Goal: Task Accomplishment & Management: Manage account settings

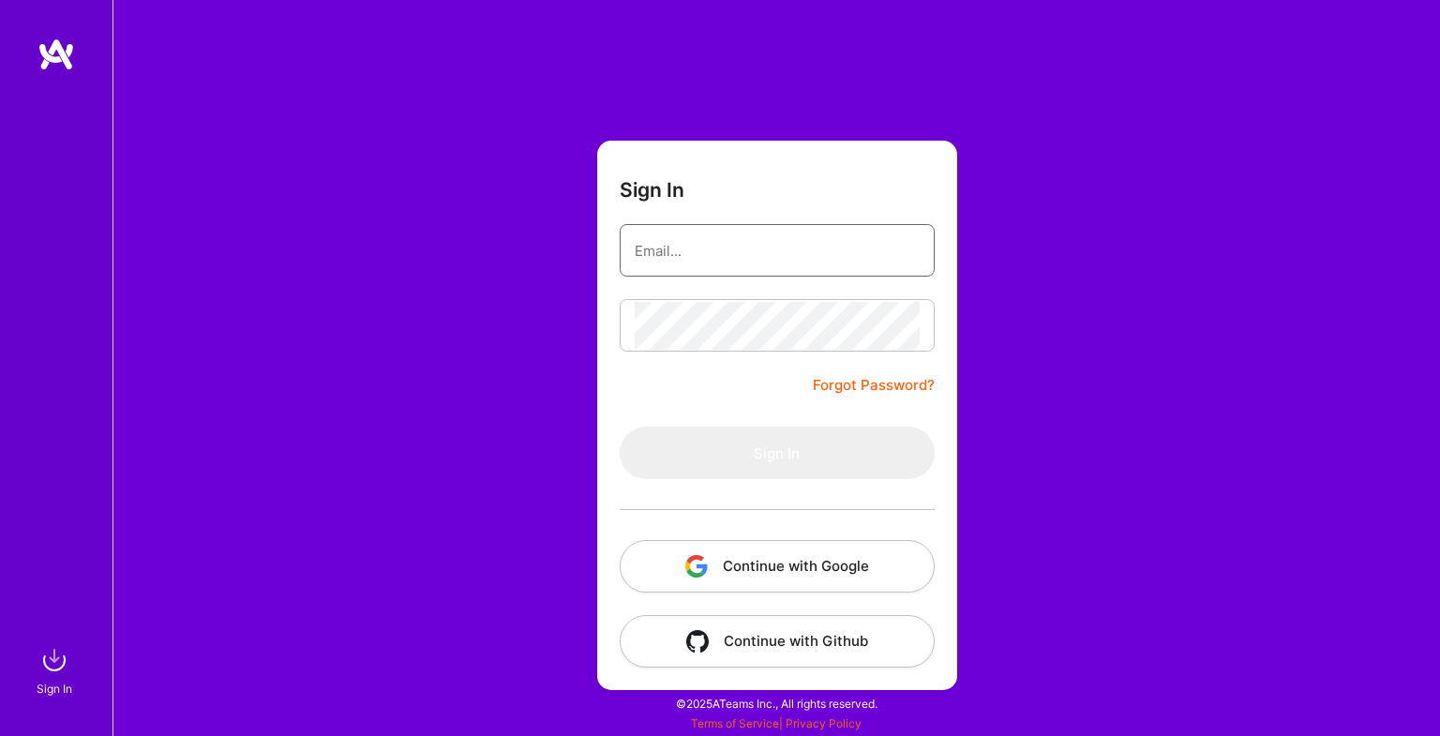
type input "[EMAIL_ADDRESS][DOMAIN_NAME]"
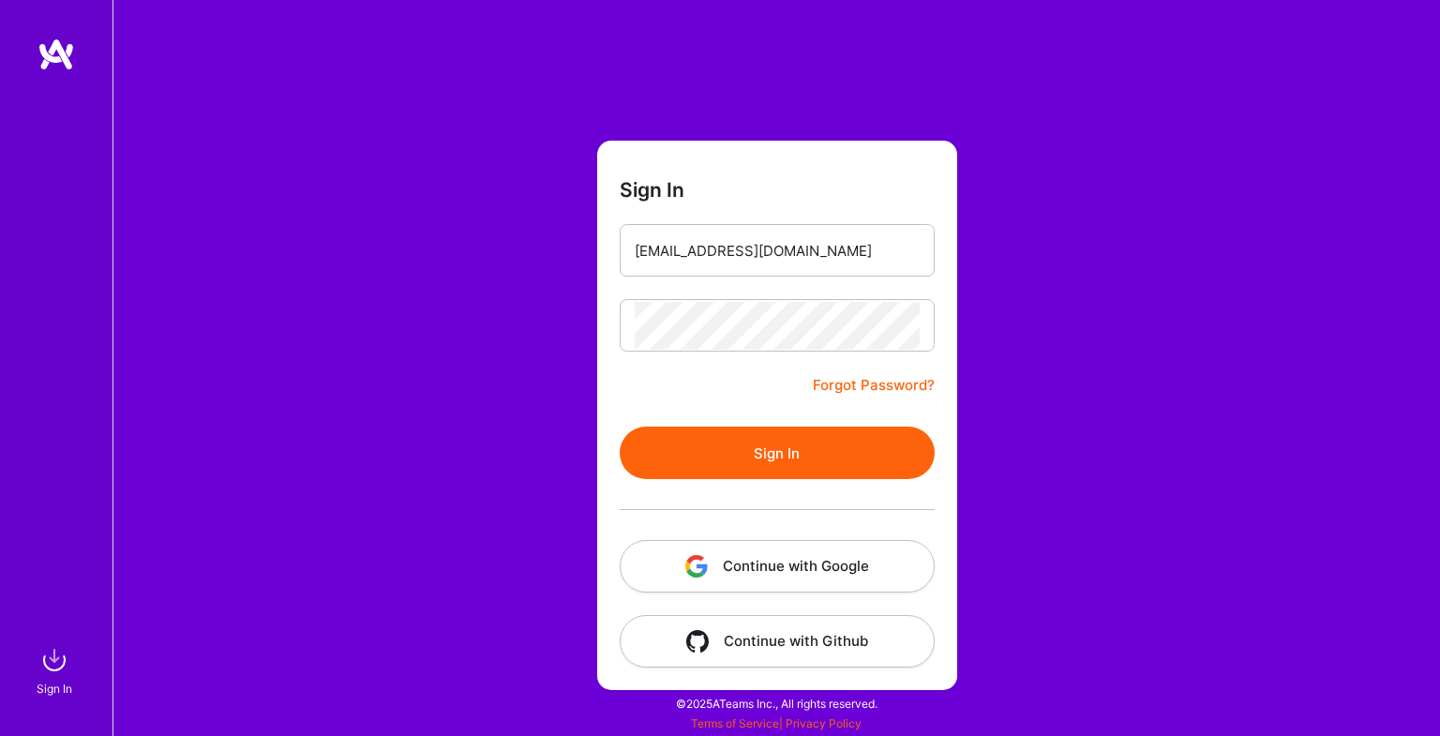
click at [747, 452] on button "Sign In" at bounding box center [777, 453] width 315 height 53
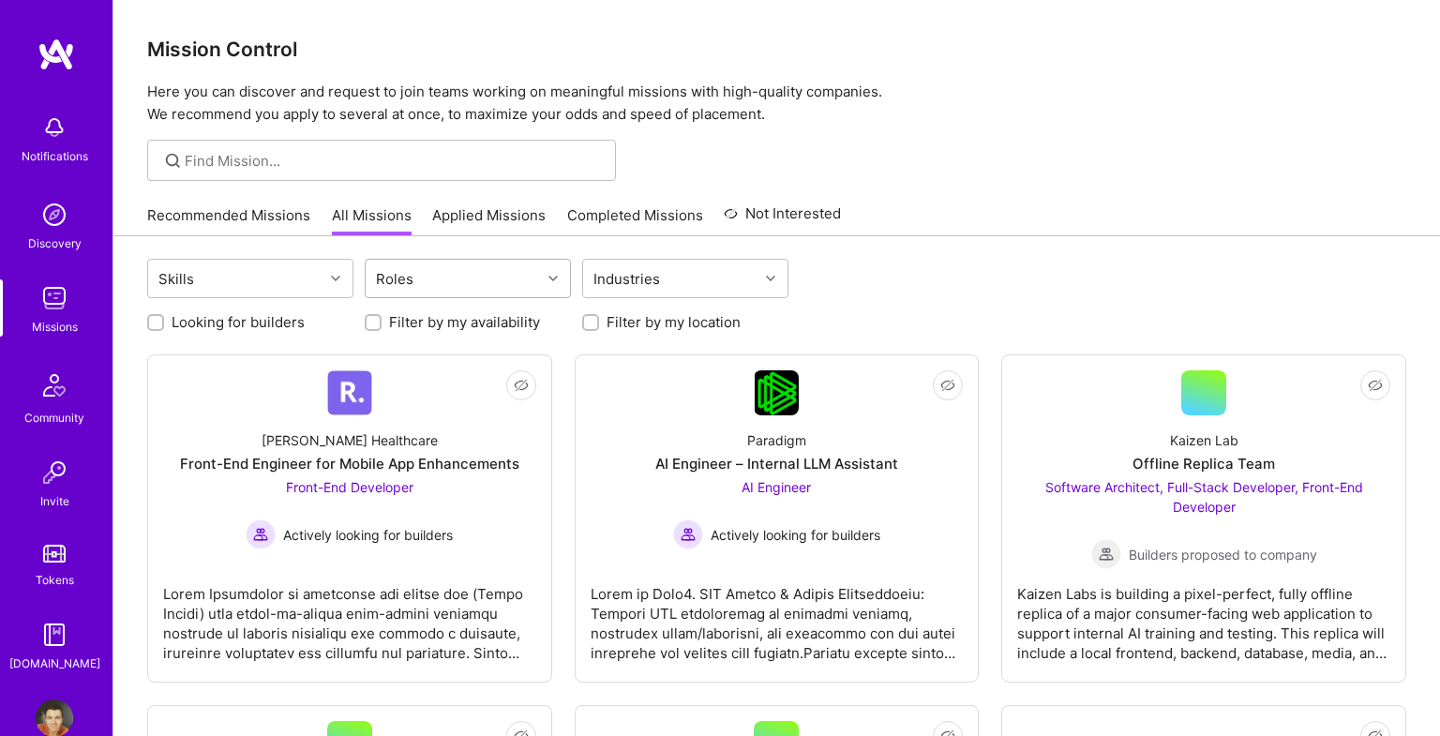
click at [514, 281] on div "Roles" at bounding box center [453, 279] width 175 height 38
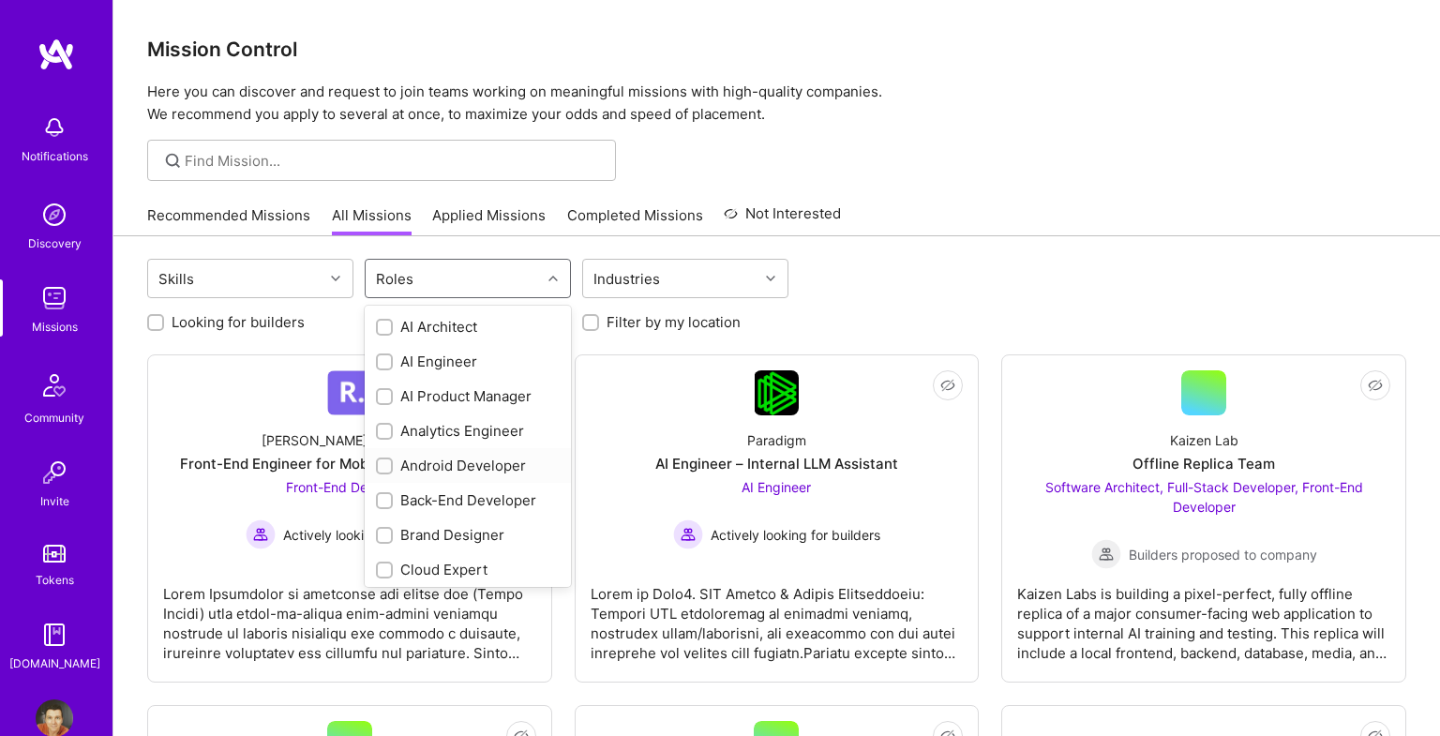
click at [381, 467] on input "checkbox" at bounding box center [386, 466] width 13 height 13
checkbox input "true"
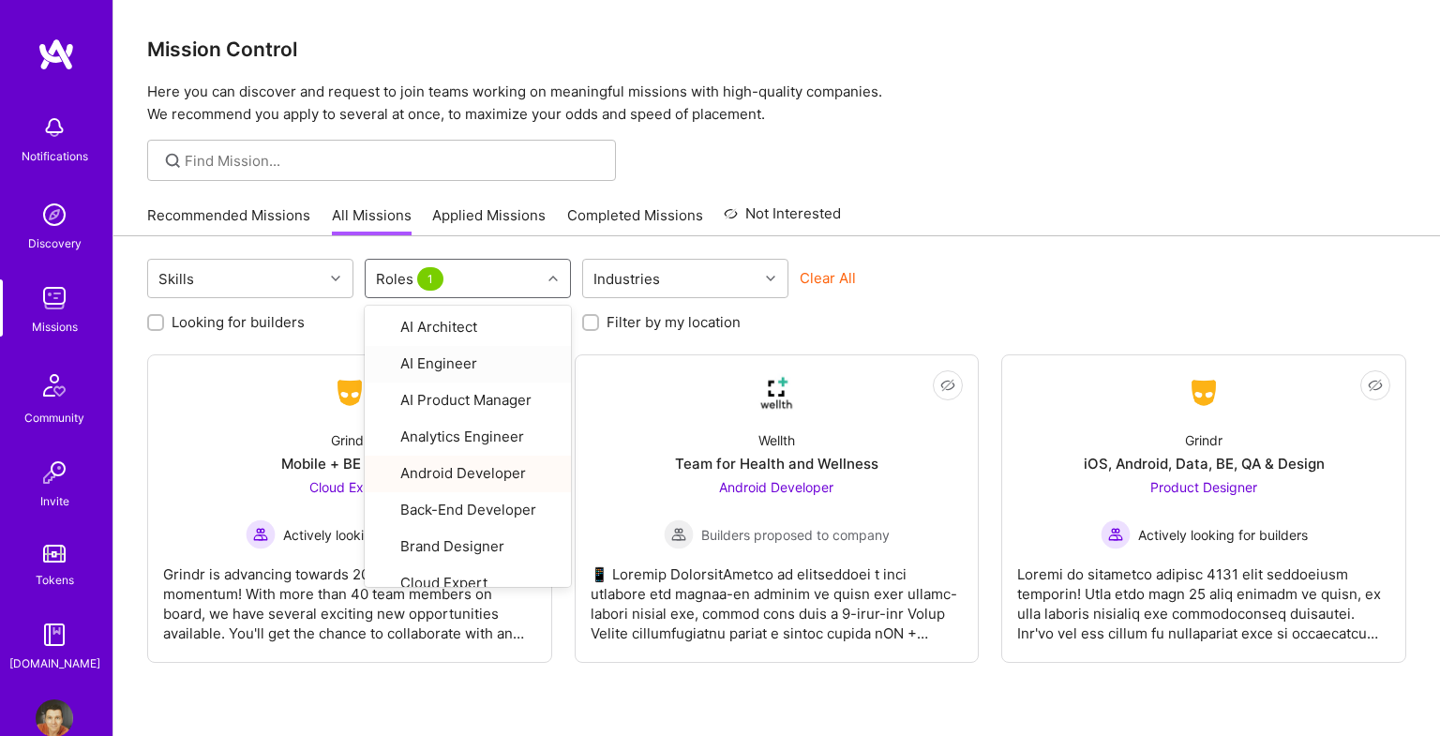
click at [919, 273] on div "Clear All" at bounding box center [903, 285] width 206 height 35
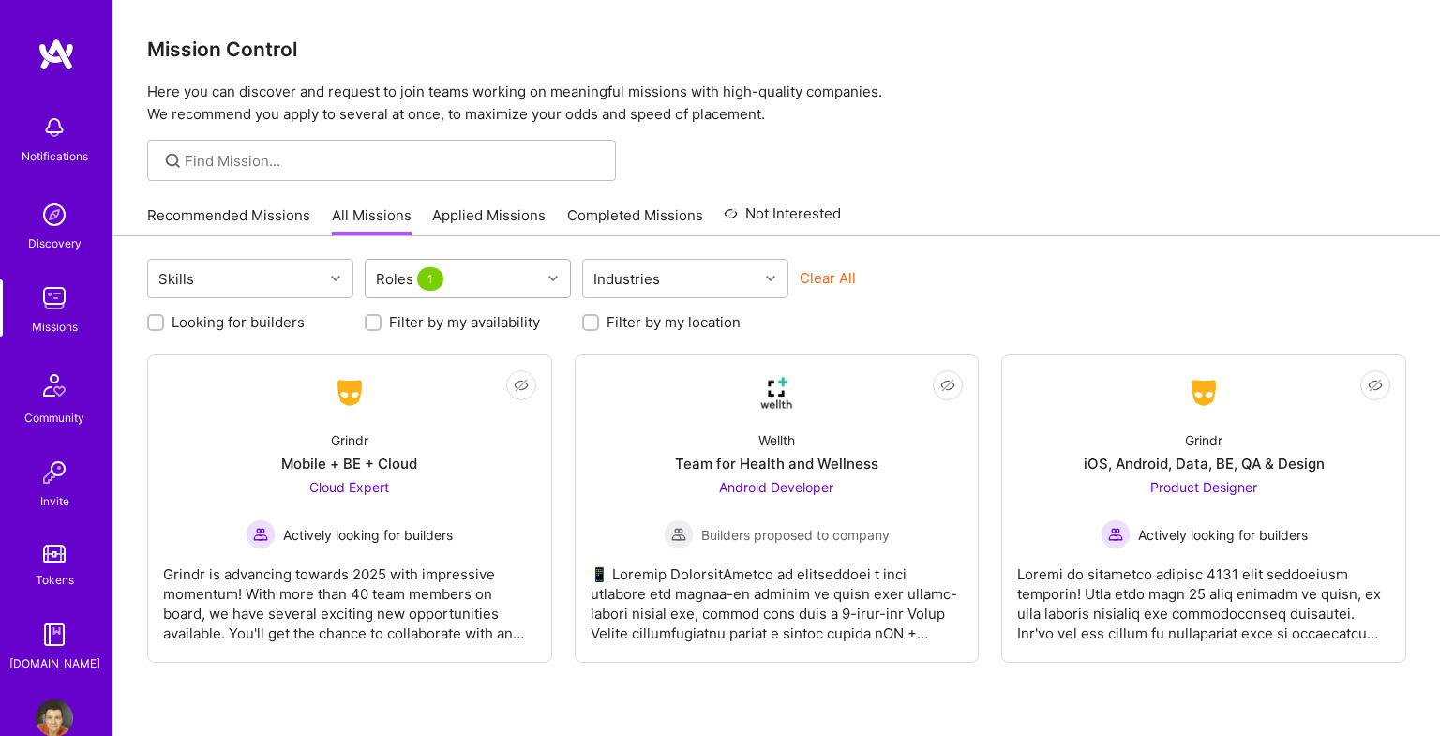
click at [526, 278] on div "Roles 1" at bounding box center [453, 279] width 175 height 38
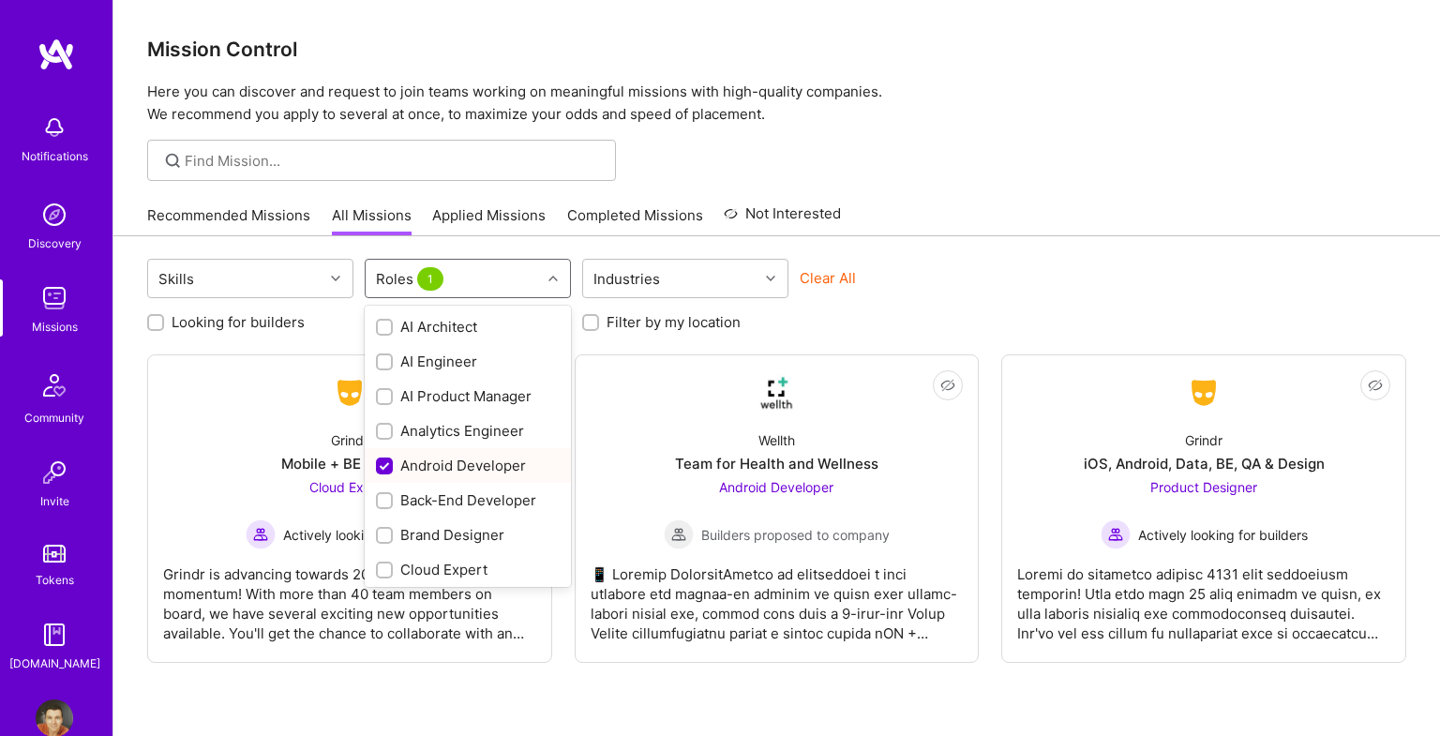
click at [378, 465] on input "checkbox" at bounding box center [386, 467] width 17 height 17
checkbox input "false"
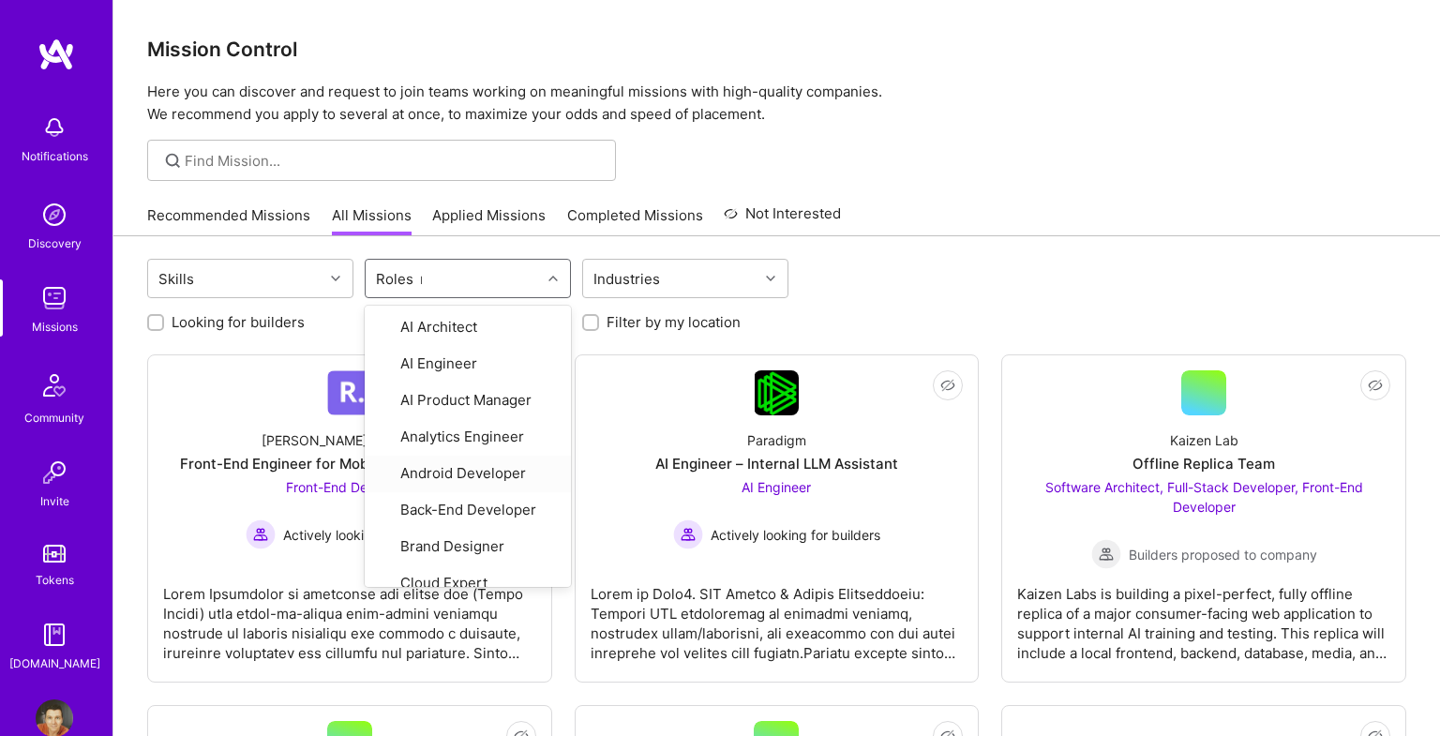
type input "mo"
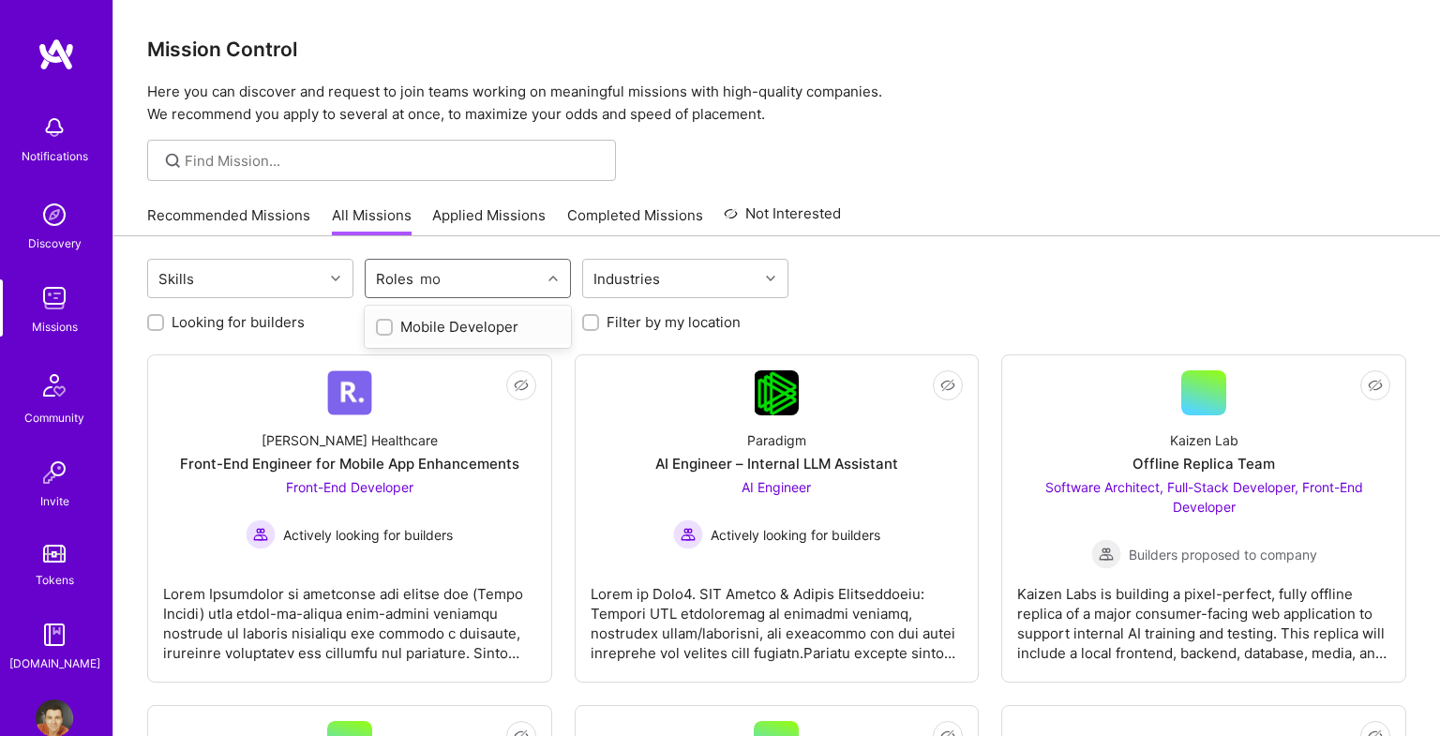
click at [383, 325] on input "checkbox" at bounding box center [386, 328] width 13 height 13
checkbox input "true"
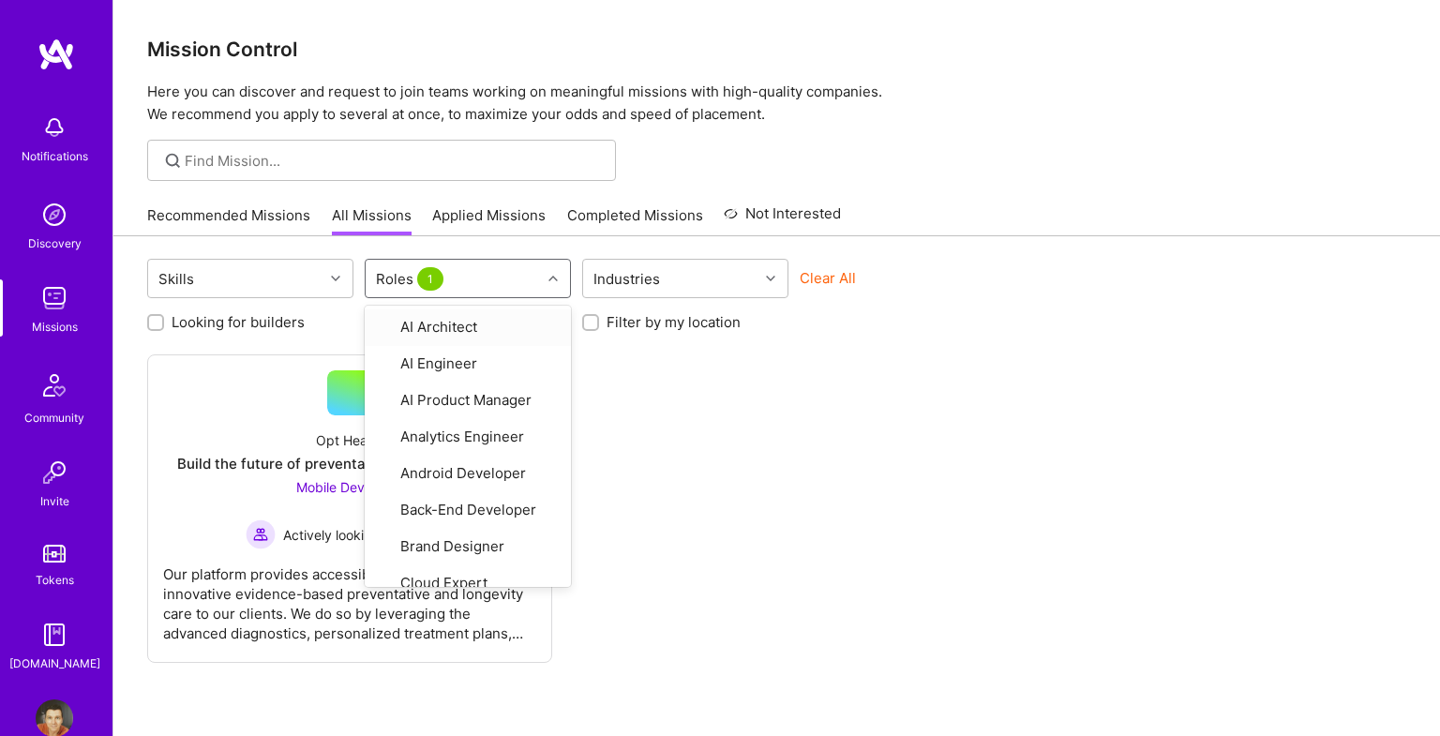
click at [843, 563] on div "Not Interested Opt Health Build the future of preventative and longevity care M…" at bounding box center [776, 508] width 1259 height 308
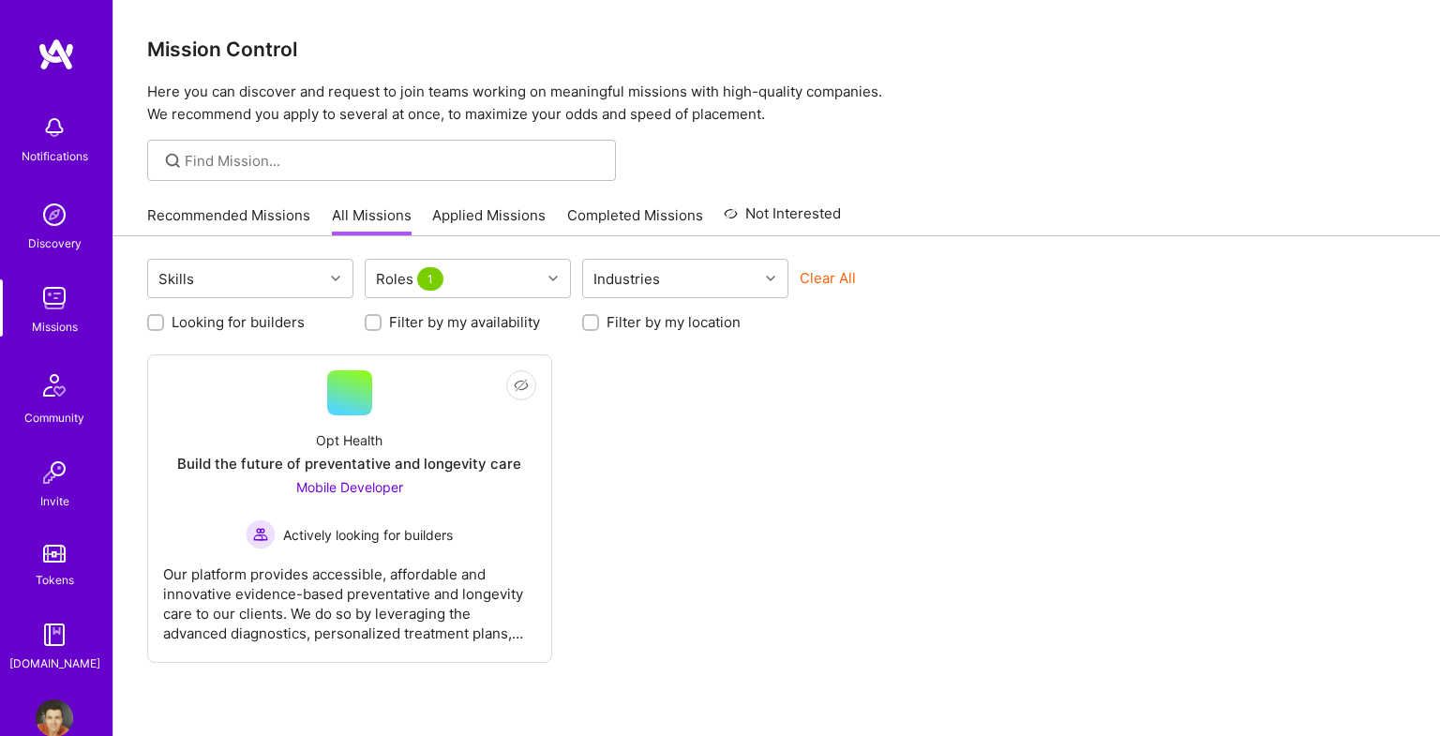
scroll to position [38, 0]
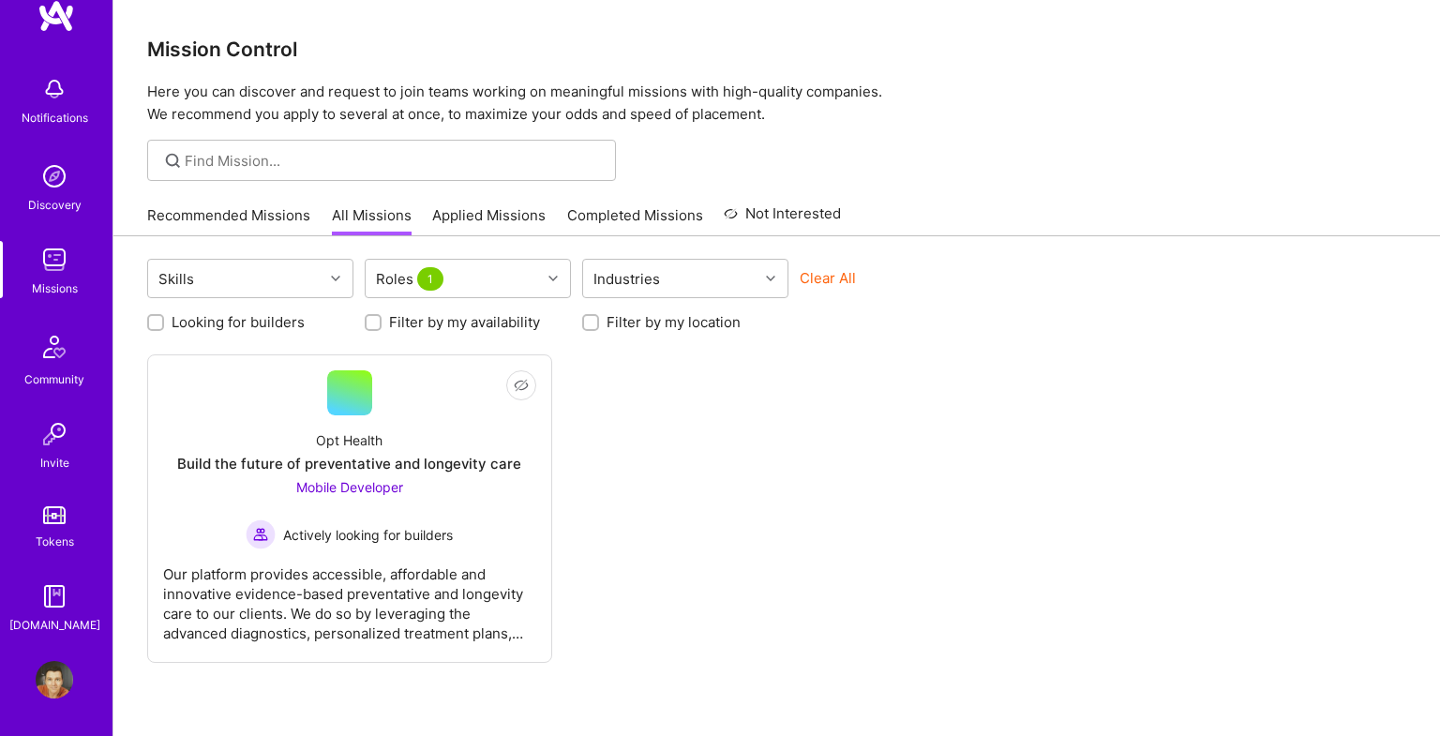
click at [56, 519] on img at bounding box center [54, 515] width 23 height 18
